Goal: Information Seeking & Learning: Learn about a topic

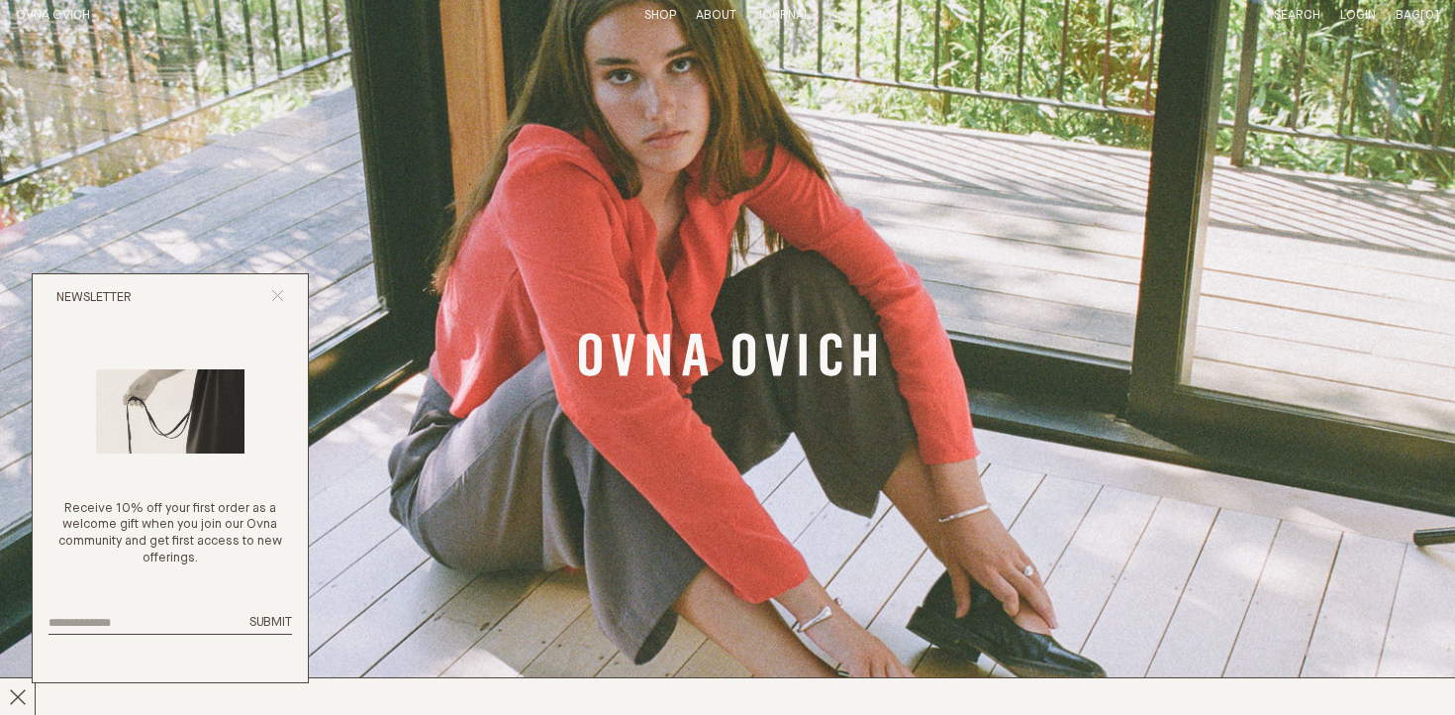
click at [282, 297] on icon "Close popup" at bounding box center [277, 295] width 13 height 13
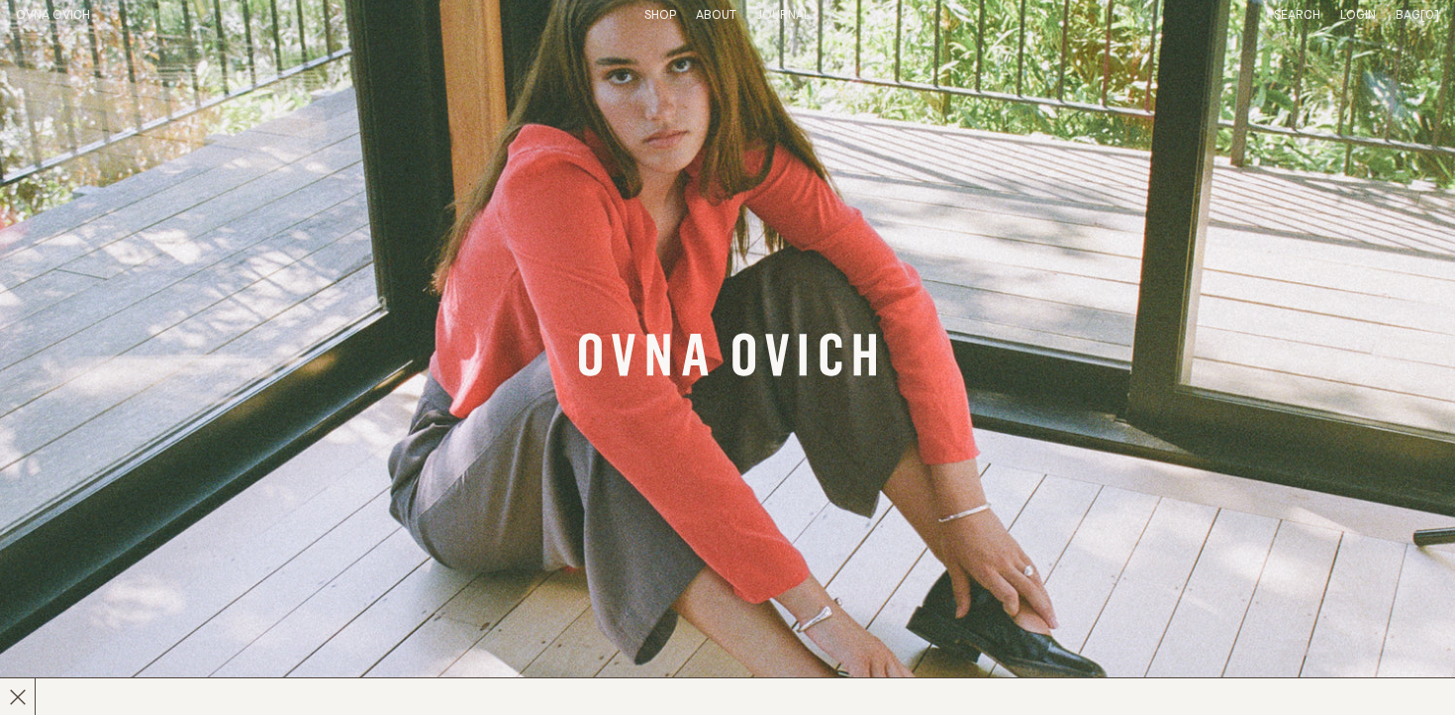
click at [664, 16] on link "Shop" at bounding box center [660, 15] width 32 height 13
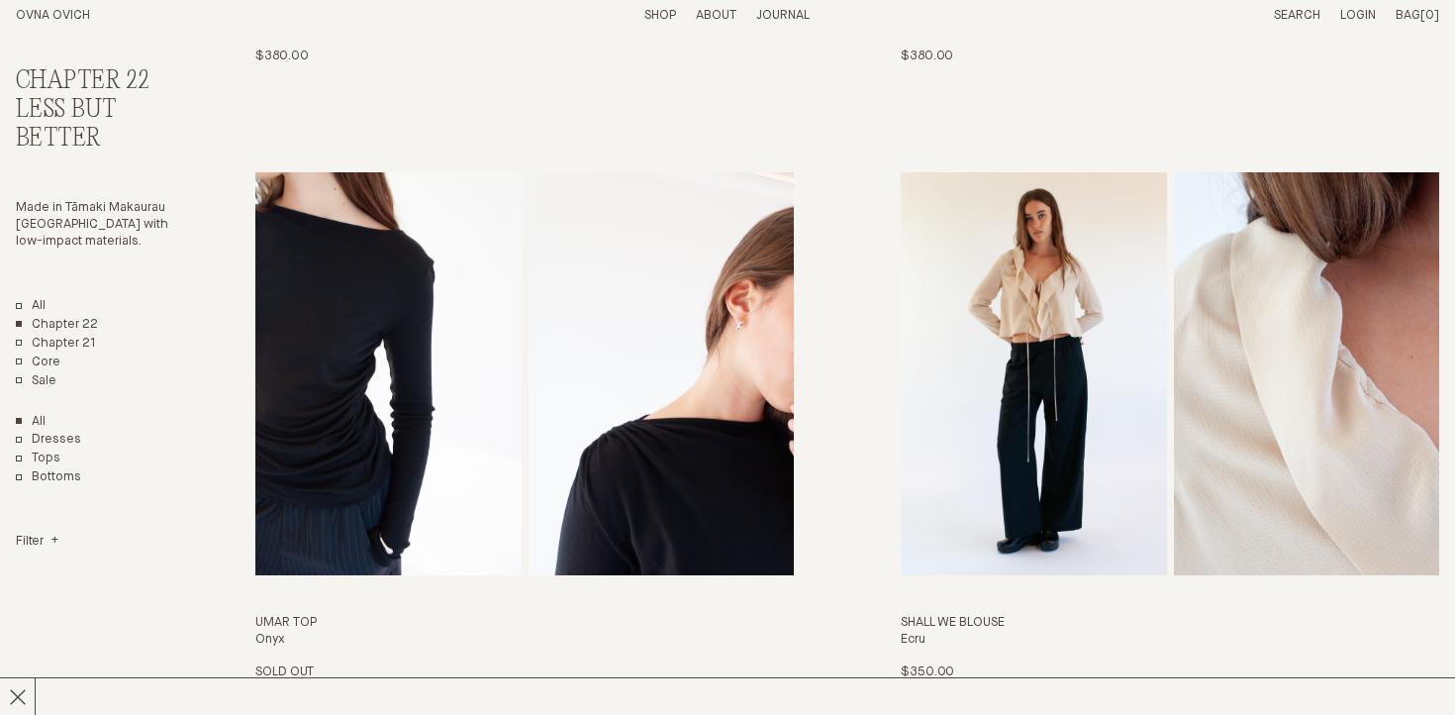
scroll to position [683, 0]
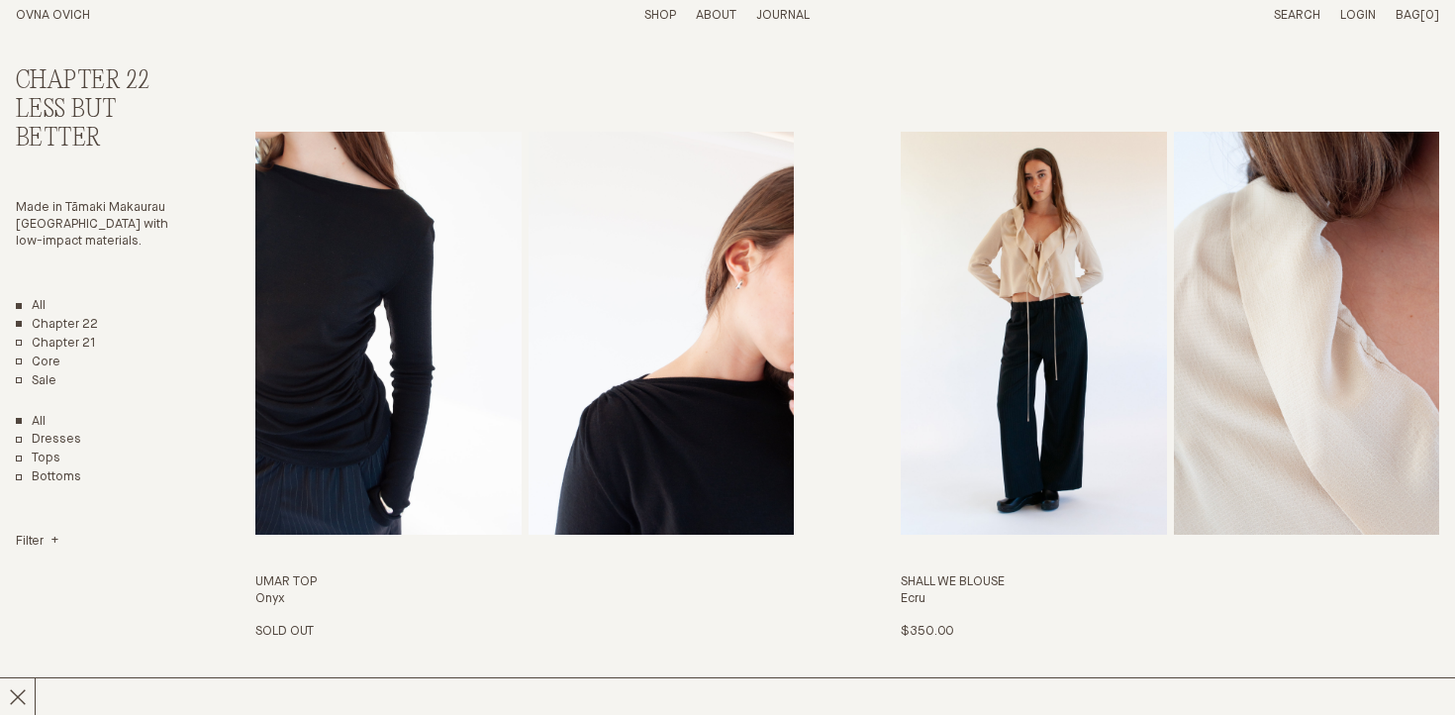
click at [27, 305] on link "All" at bounding box center [31, 306] width 30 height 17
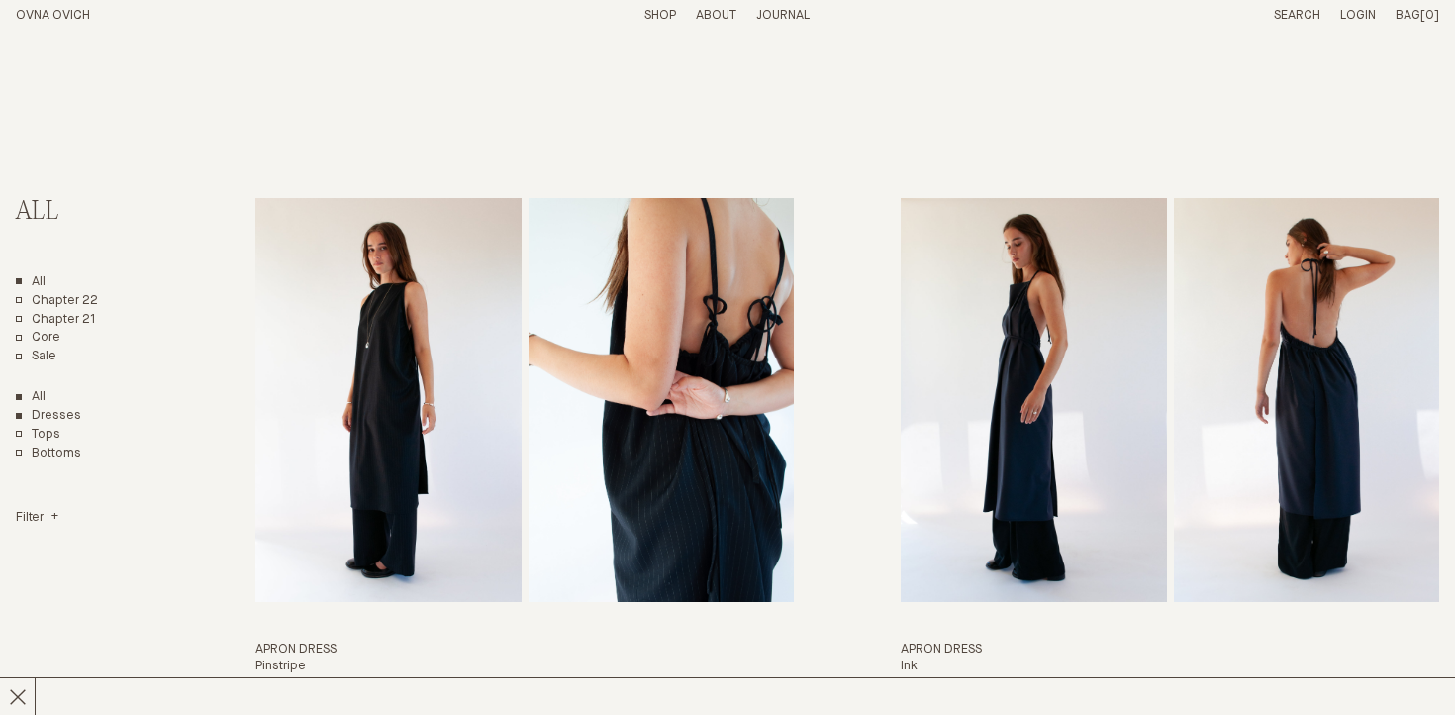
click at [65, 411] on link "Dresses" at bounding box center [48, 416] width 65 height 17
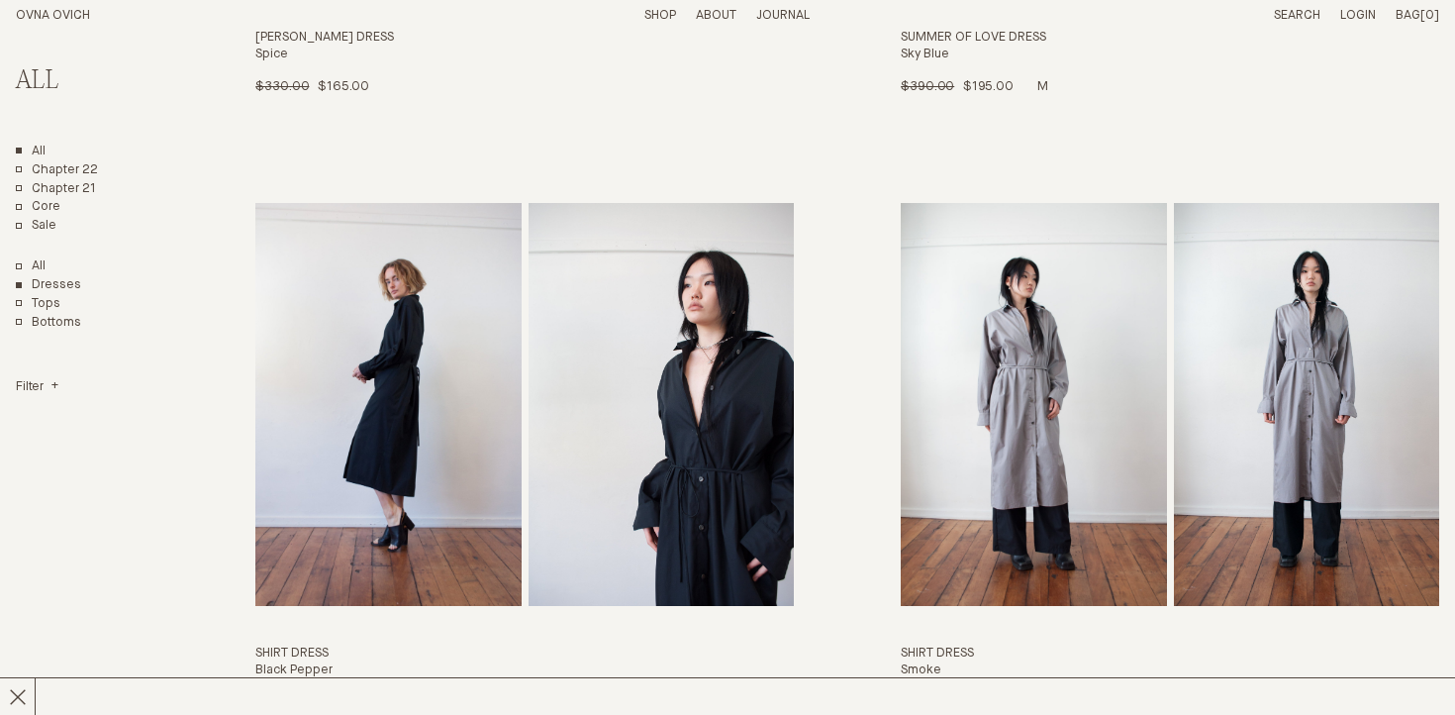
scroll to position [1786, 0]
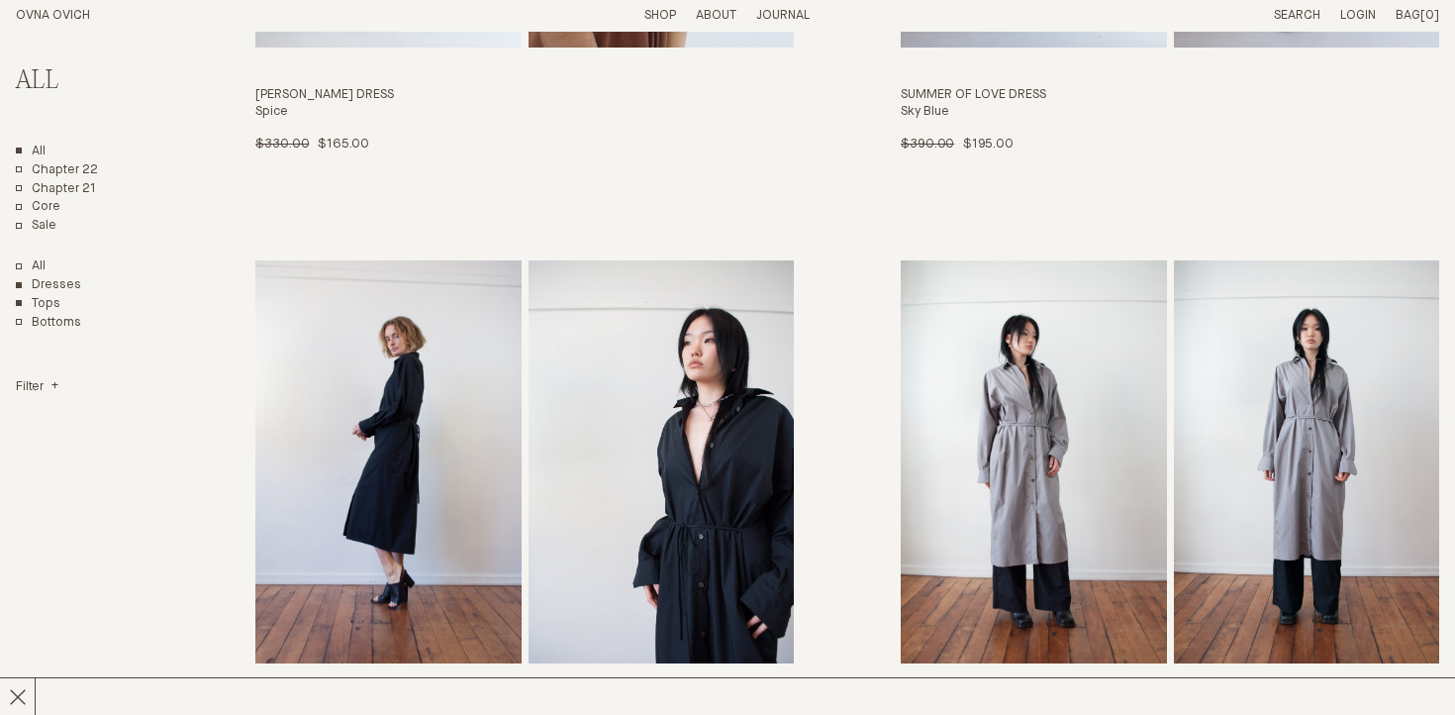
click at [38, 302] on link "Tops" at bounding box center [38, 304] width 45 height 17
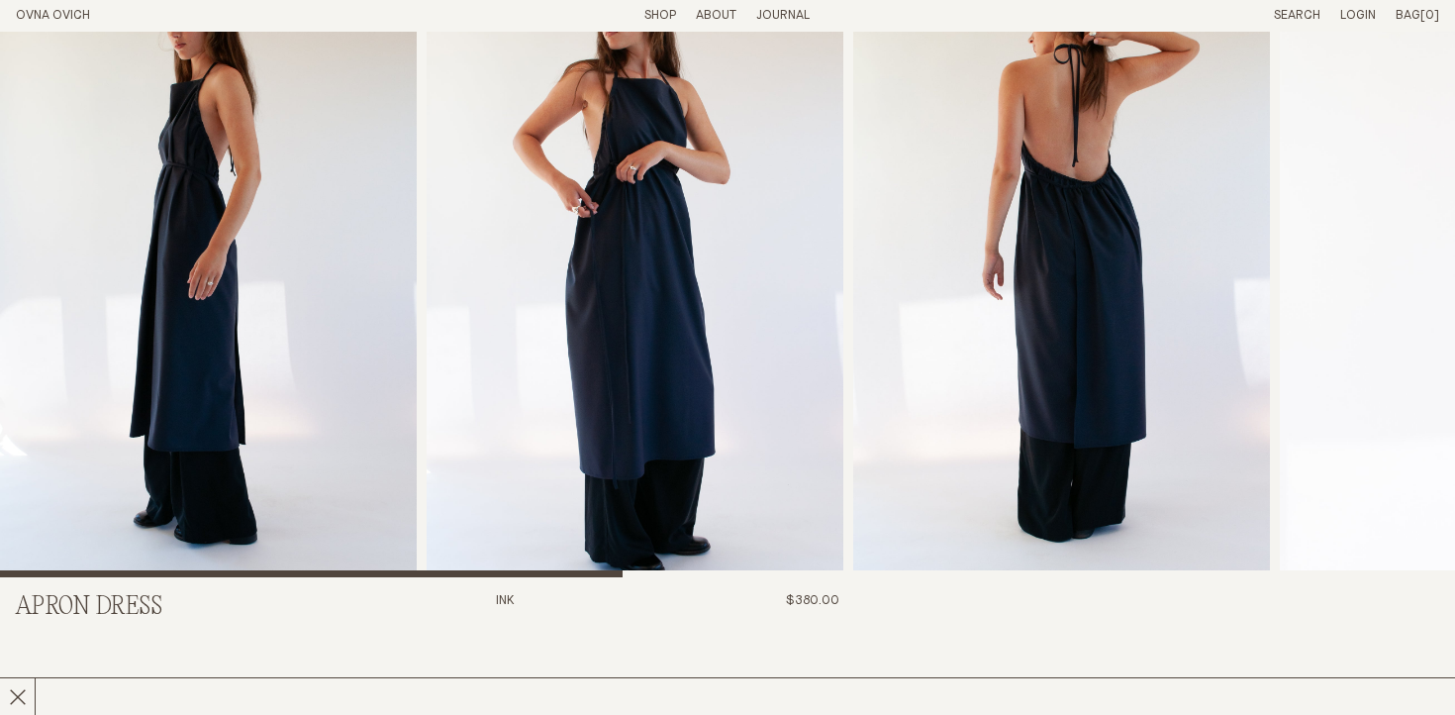
scroll to position [53, 0]
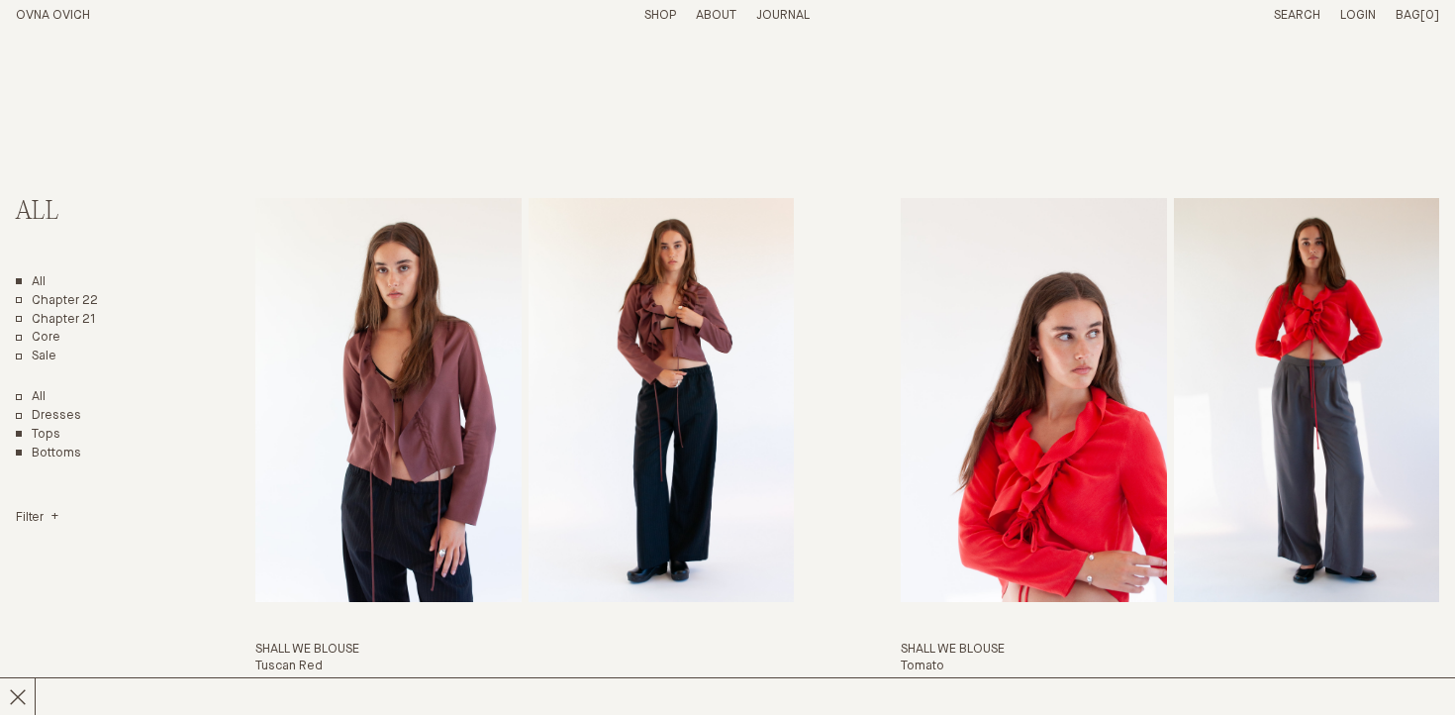
click at [67, 451] on link "Bottoms" at bounding box center [48, 453] width 65 height 17
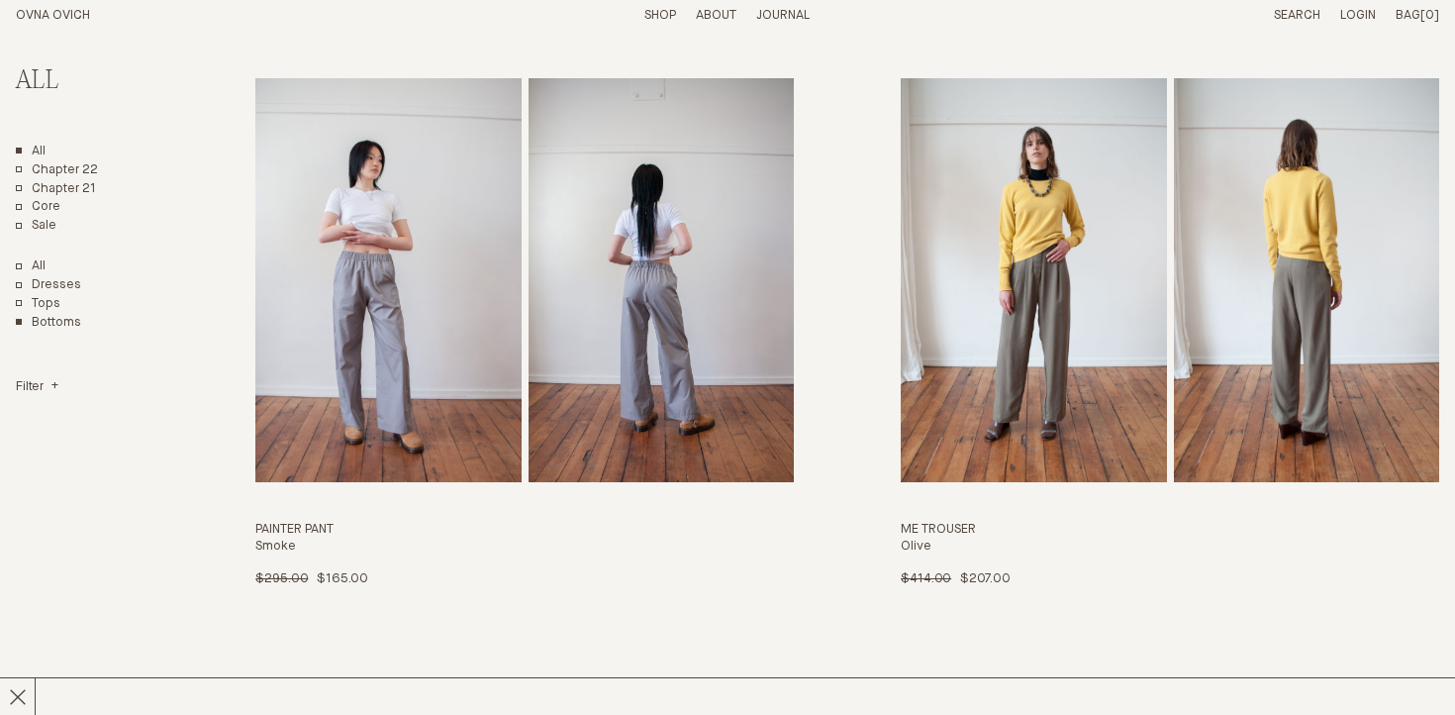
scroll to position [2710, 0]
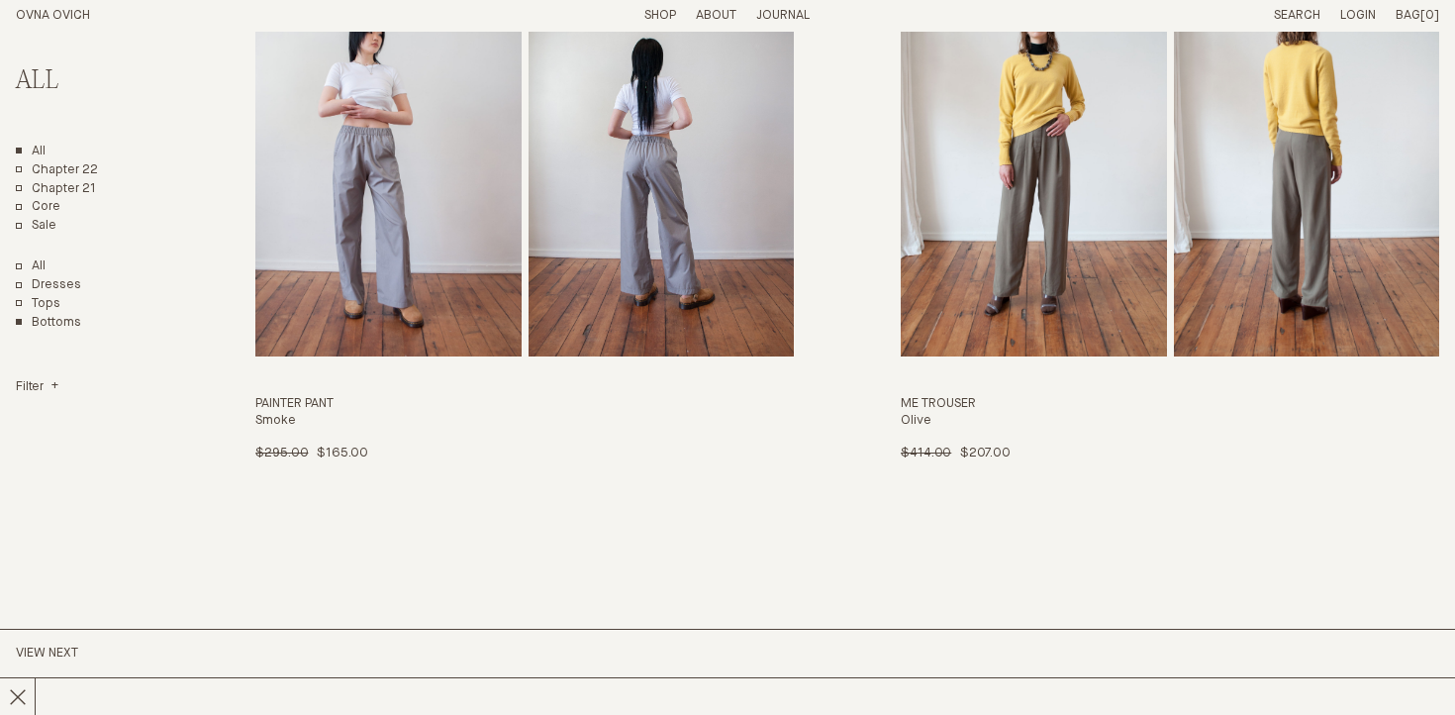
drag, startPoint x: 415, startPoint y: 106, endPoint x: 409, endPoint y: 9, distance: 97.2
